Goal: Task Accomplishment & Management: Use online tool/utility

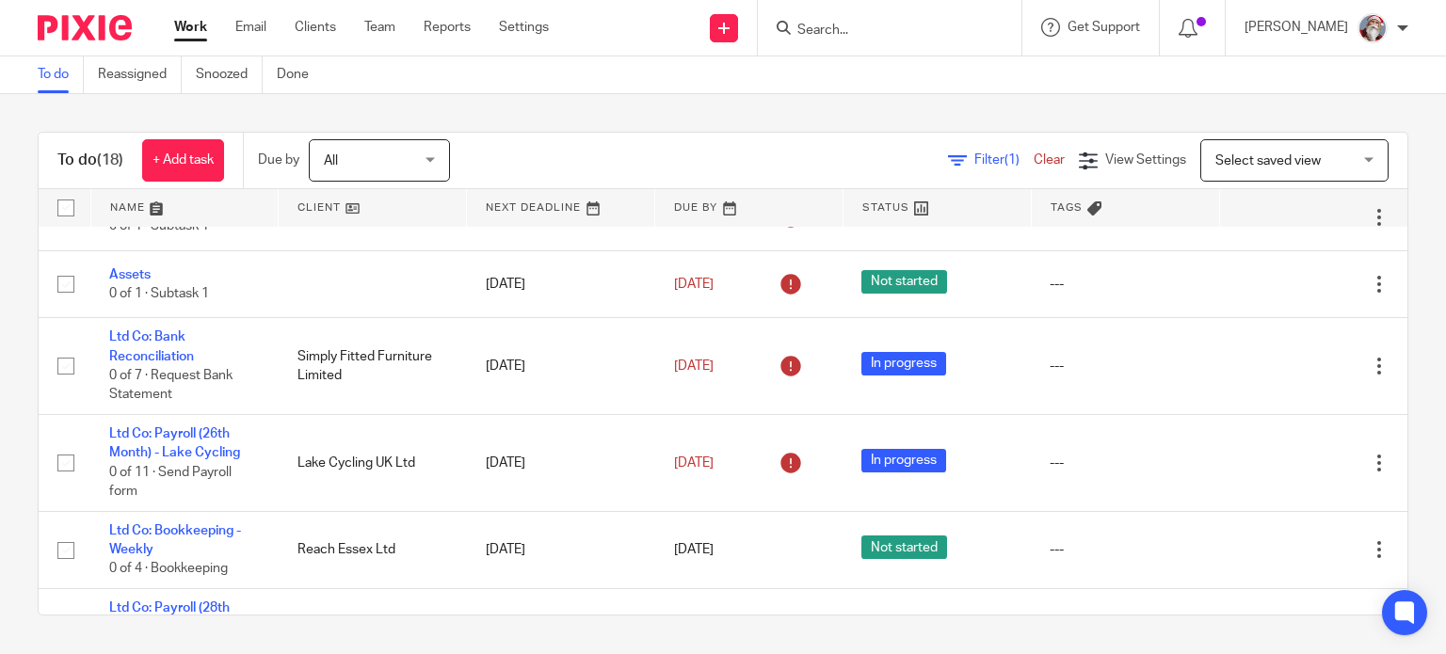
scroll to position [565, 0]
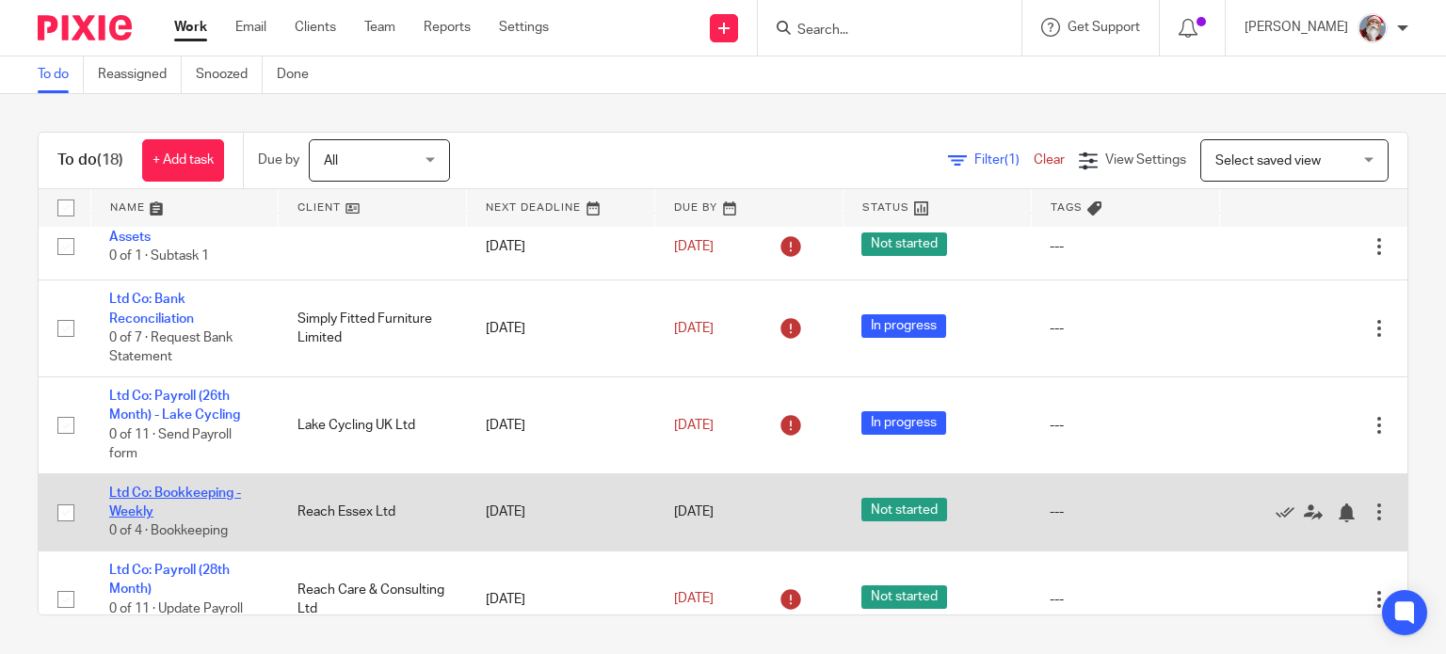
click at [184, 492] on link "Ltd Co: Bookkeeping - Weekly" at bounding box center [175, 503] width 132 height 32
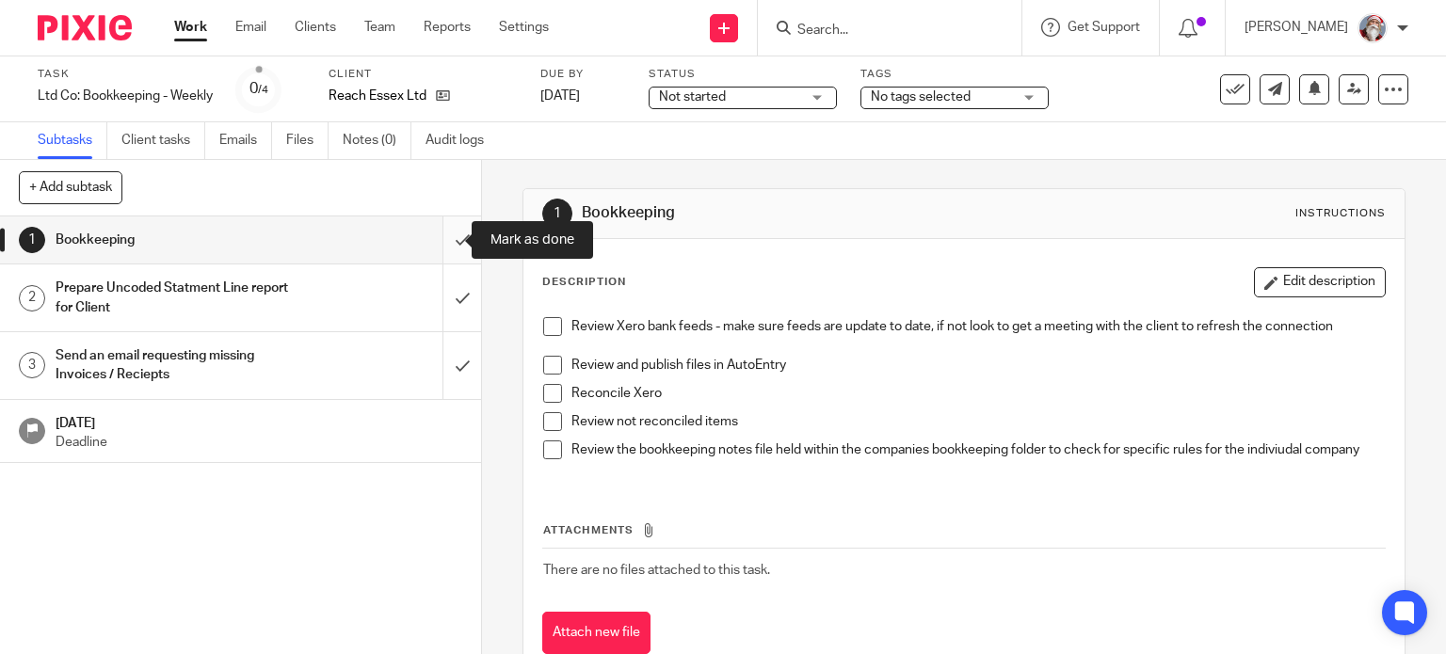
click at [447, 249] on input "submit" at bounding box center [240, 240] width 481 height 47
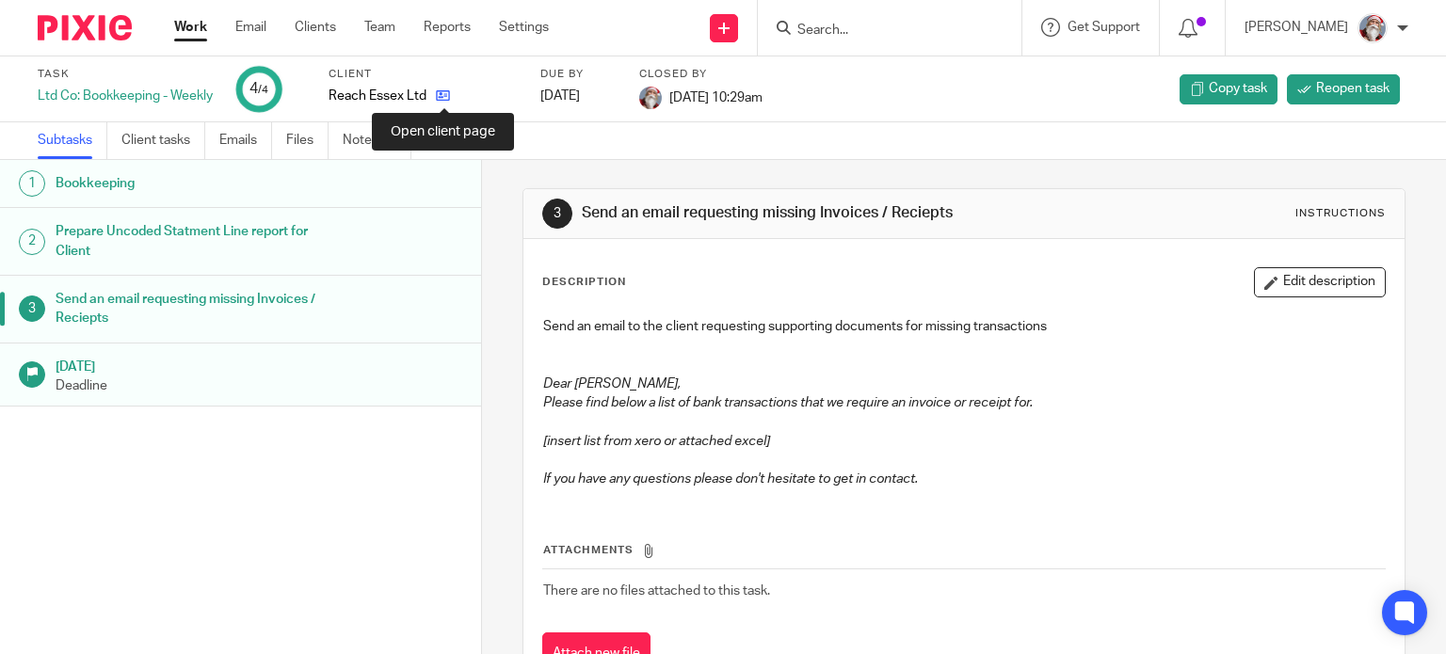
click at [444, 95] on icon at bounding box center [443, 95] width 14 height 14
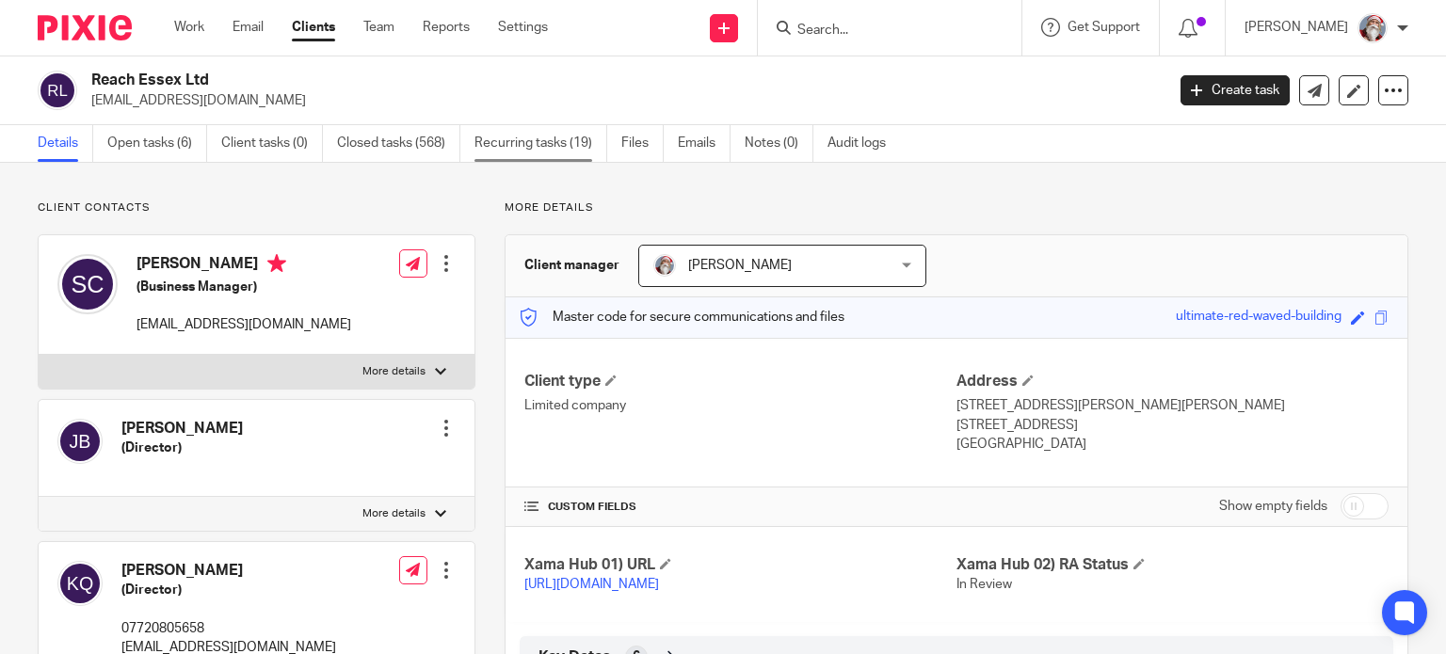
click at [512, 148] on link "Recurring tasks (19)" at bounding box center [540, 143] width 133 height 37
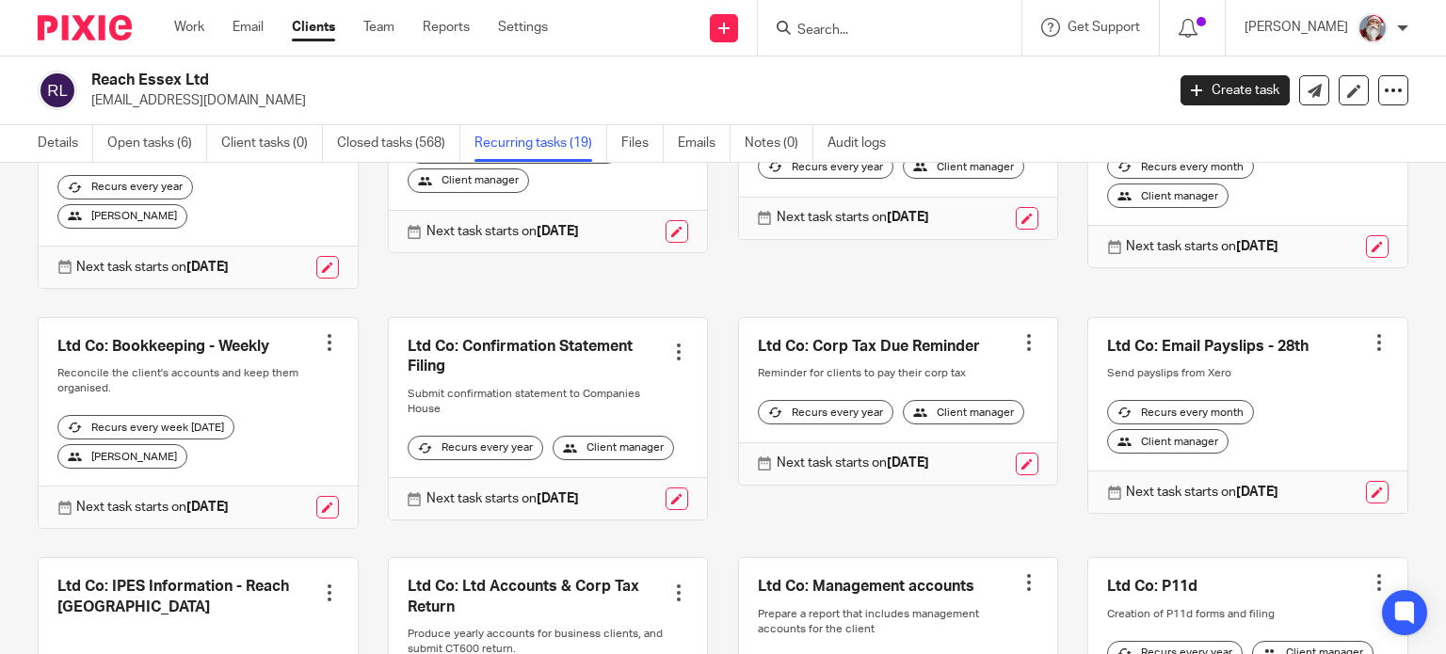
scroll to position [222, 0]
